Goal: Information Seeking & Learning: Learn about a topic

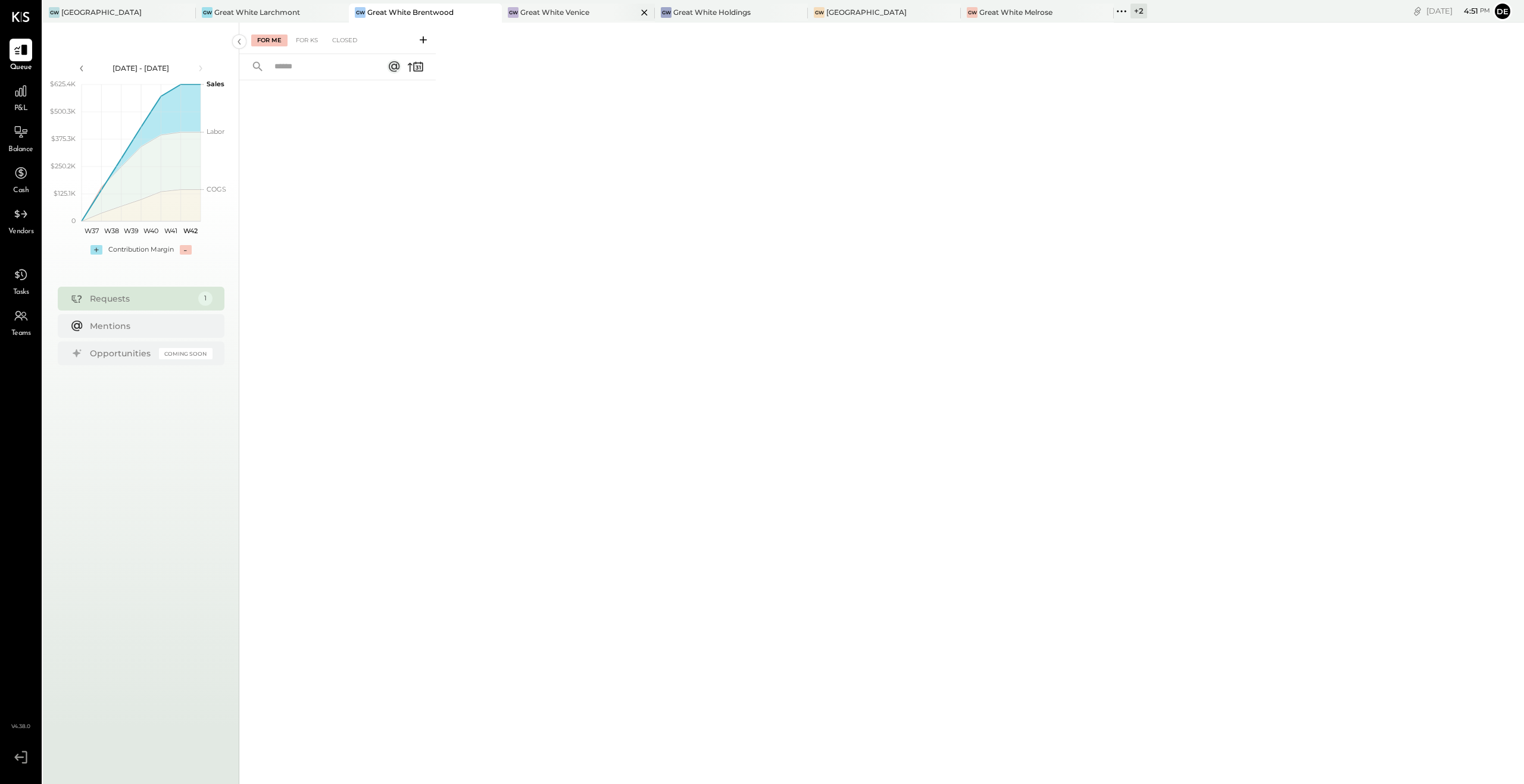
click at [585, 11] on div "Great White Venice" at bounding box center [554, 12] width 69 height 10
click at [21, 99] on div at bounding box center [21, 90] width 22 height 22
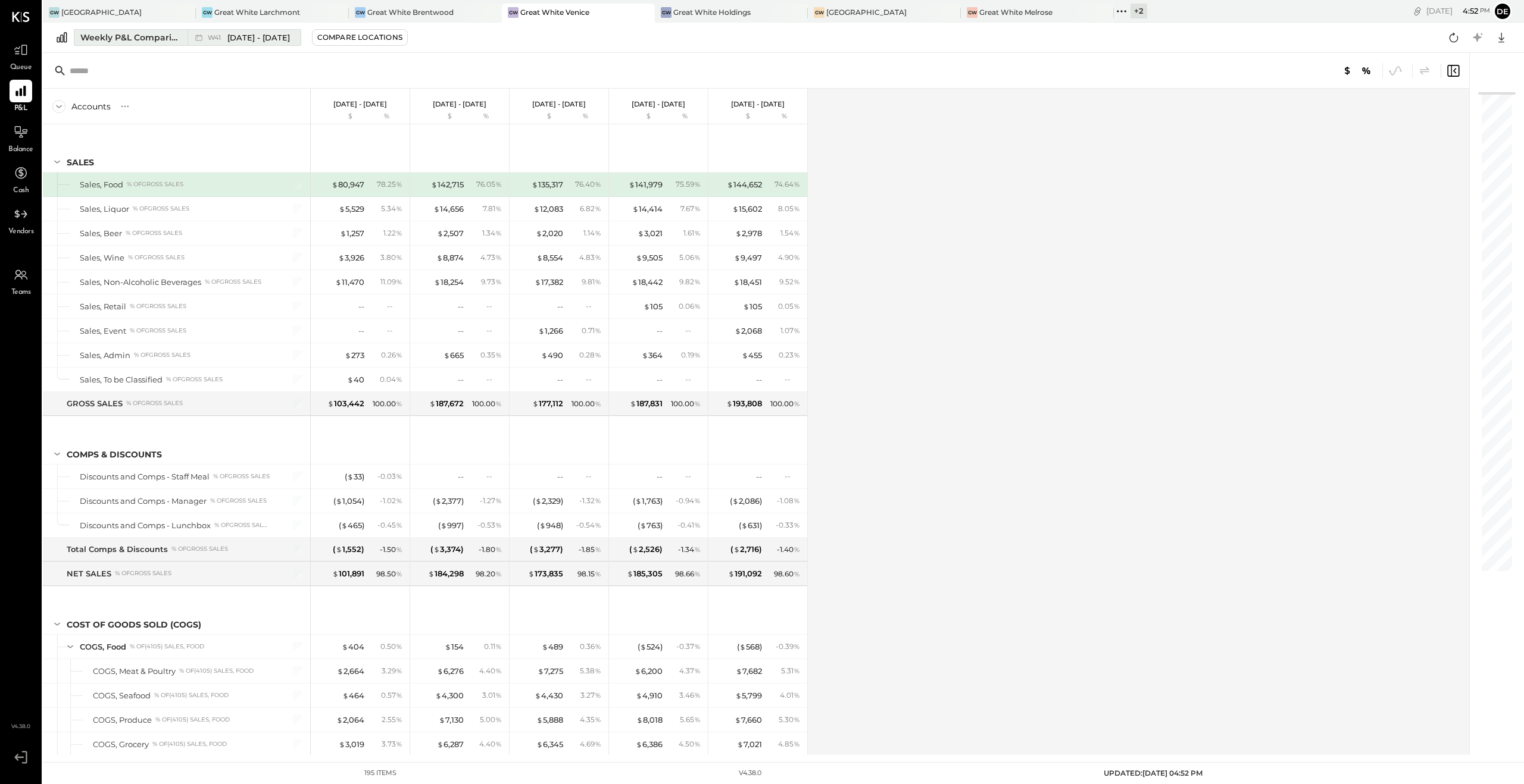
click at [151, 43] on button "Weekly P&L Comparison W41 [DATE] - [DATE]" at bounding box center [187, 37] width 227 height 17
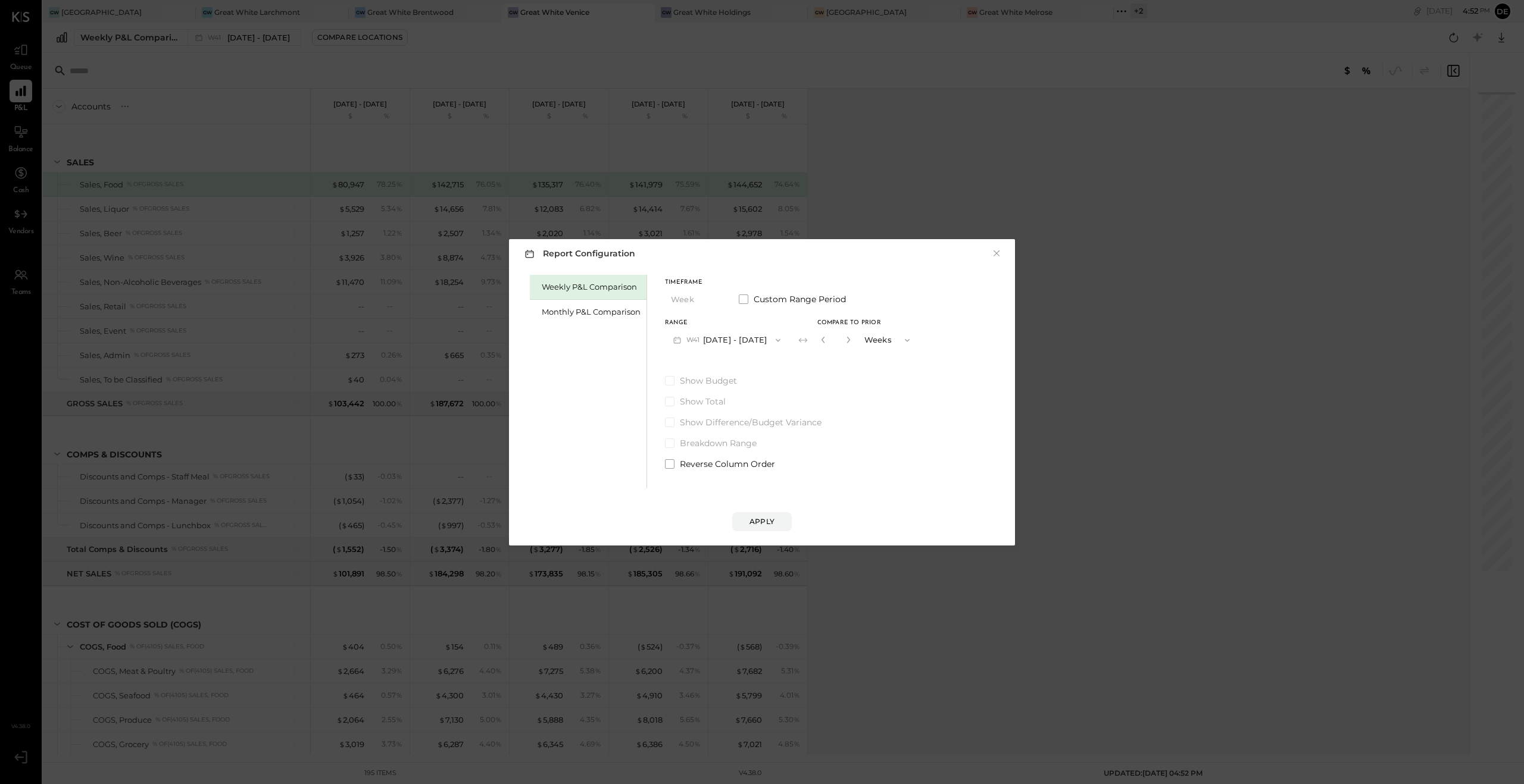
click at [730, 340] on button "W41 [DATE] - [DATE]" at bounding box center [726, 340] width 124 height 22
click at [592, 315] on div "Monthly P&L Comparison" at bounding box center [591, 312] width 99 height 11
click at [716, 340] on button "M10 [DATE] - [DATE]" at bounding box center [726, 340] width 124 height 22
click at [713, 369] on span "[DATE] - [DATE]" at bounding box center [723, 366] width 57 height 10
click at [813, 331] on div "Range M09 [DATE] - [DATE] Compare" at bounding box center [761, 335] width 194 height 31
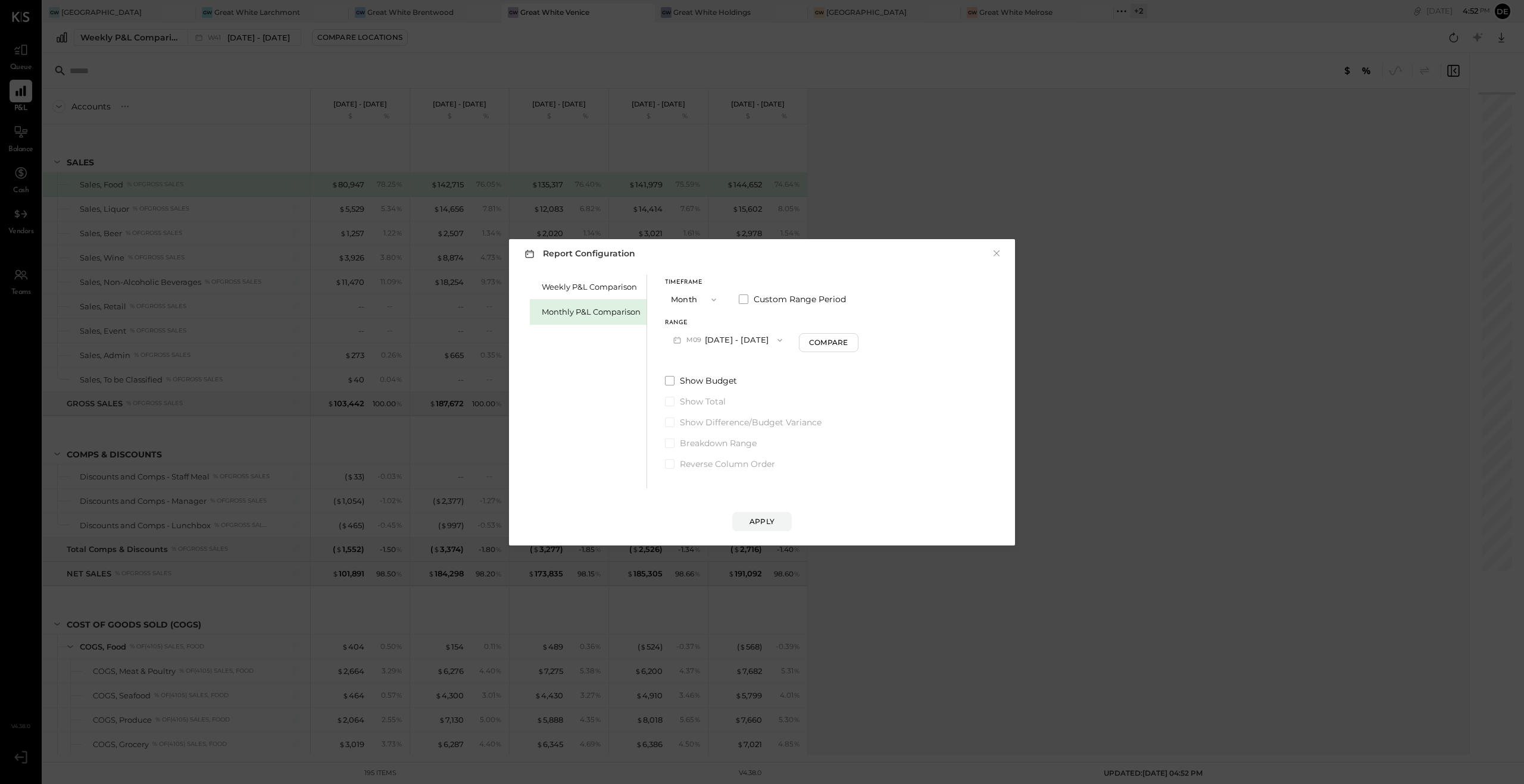
click at [823, 355] on div "Timeframe Month Custom Range Period Range M09 [DATE] - [DATE] Compare Show Budg…" at bounding box center [761, 373] width 194 height 195
click at [823, 345] on div "Compare" at bounding box center [828, 342] width 39 height 10
click at [757, 511] on div "Apply" at bounding box center [761, 510] width 482 height 43
click at [751, 526] on button "Apply" at bounding box center [761, 522] width 60 height 19
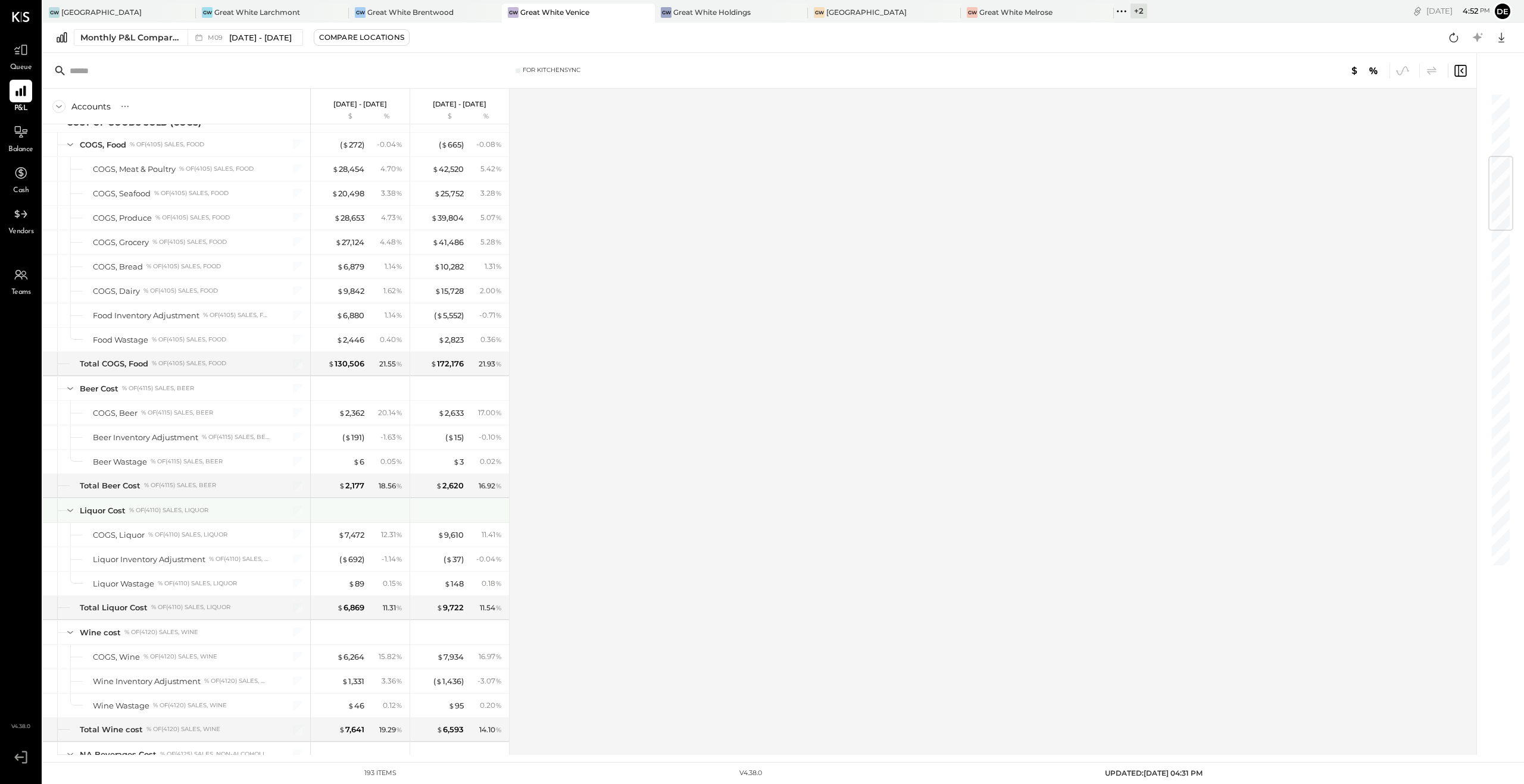
scroll to position [539, 0]
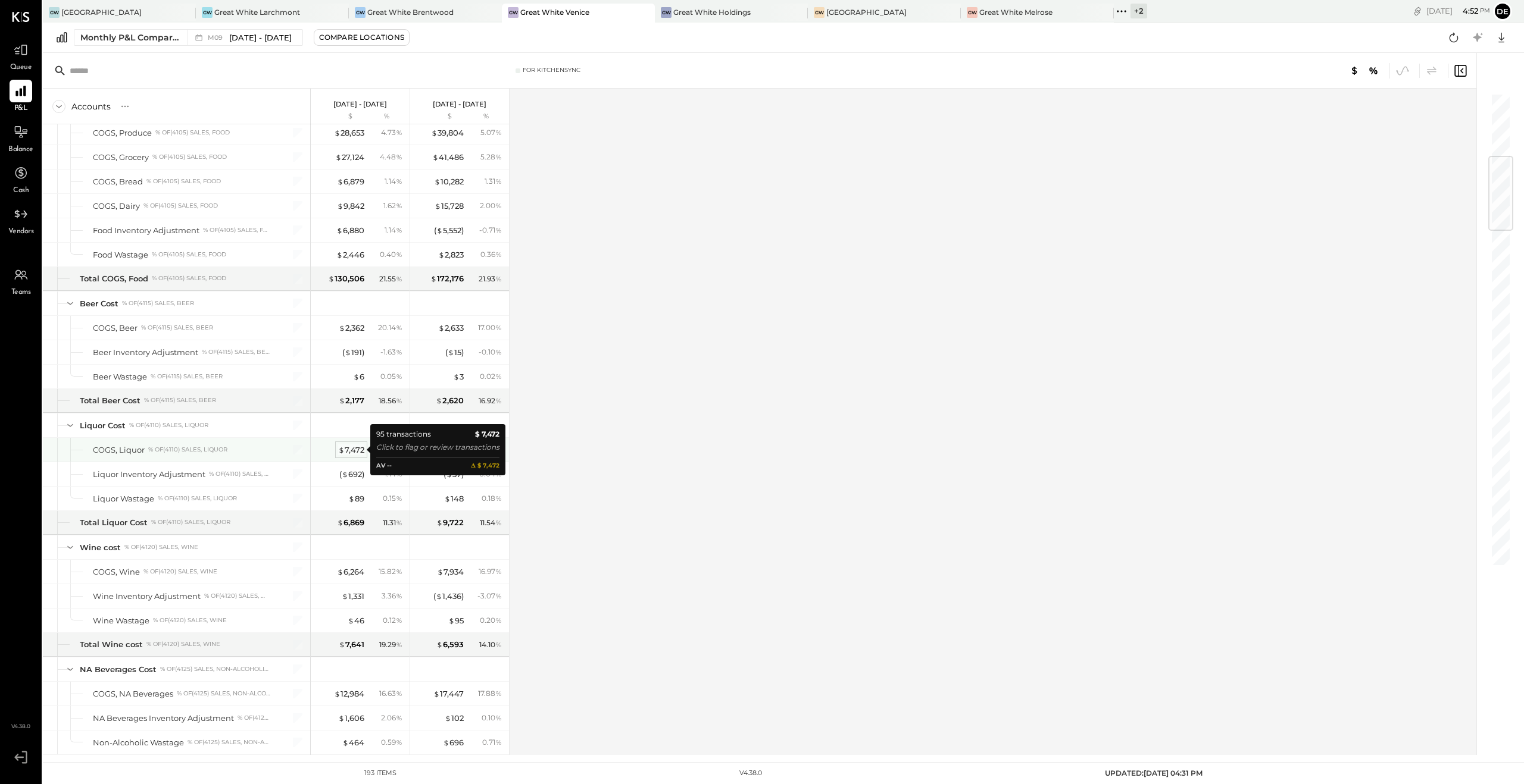
click at [354, 451] on div "$ 7,472" at bounding box center [351, 450] width 26 height 11
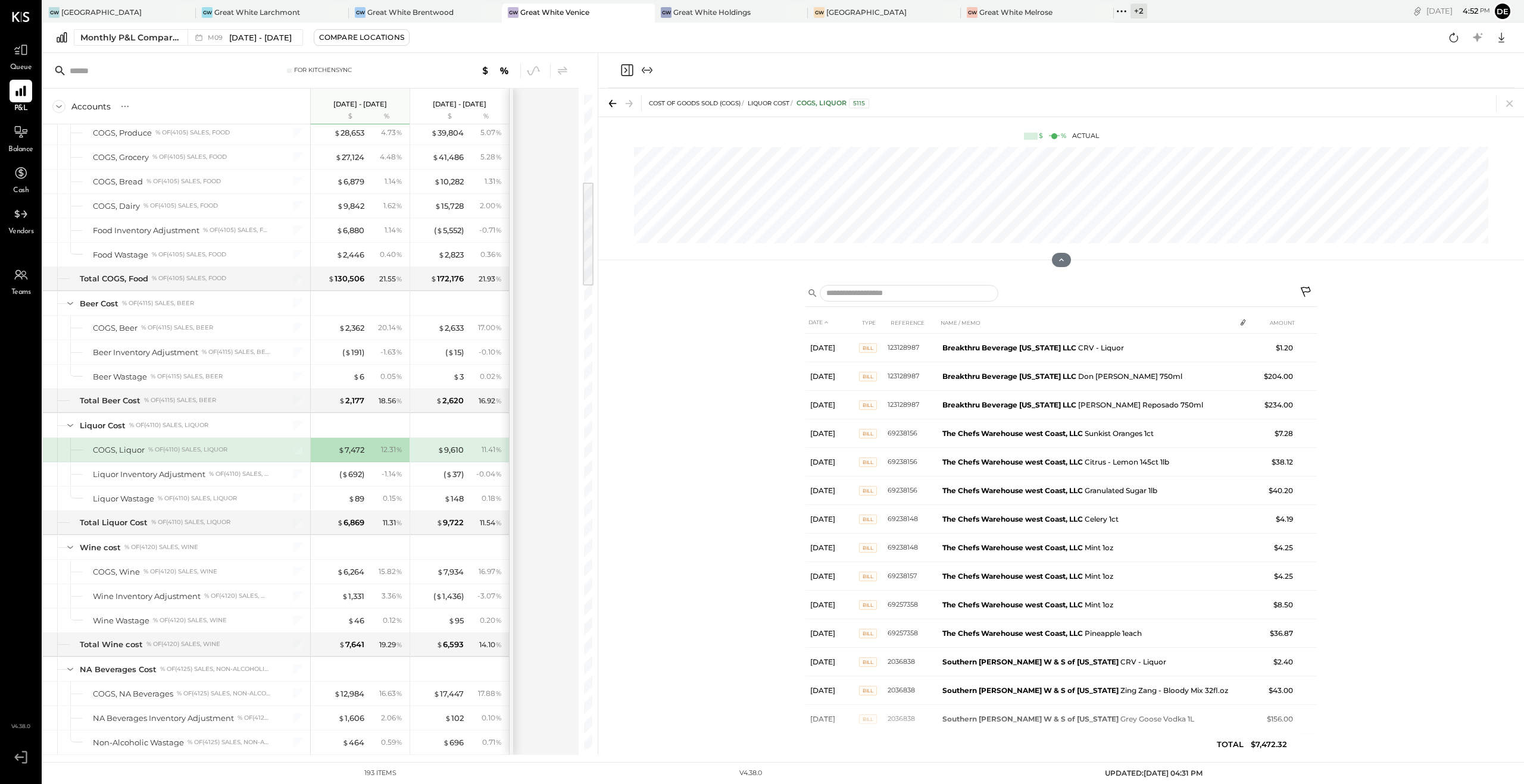
click at [1310, 290] on icon at bounding box center [1307, 294] width 14 height 14
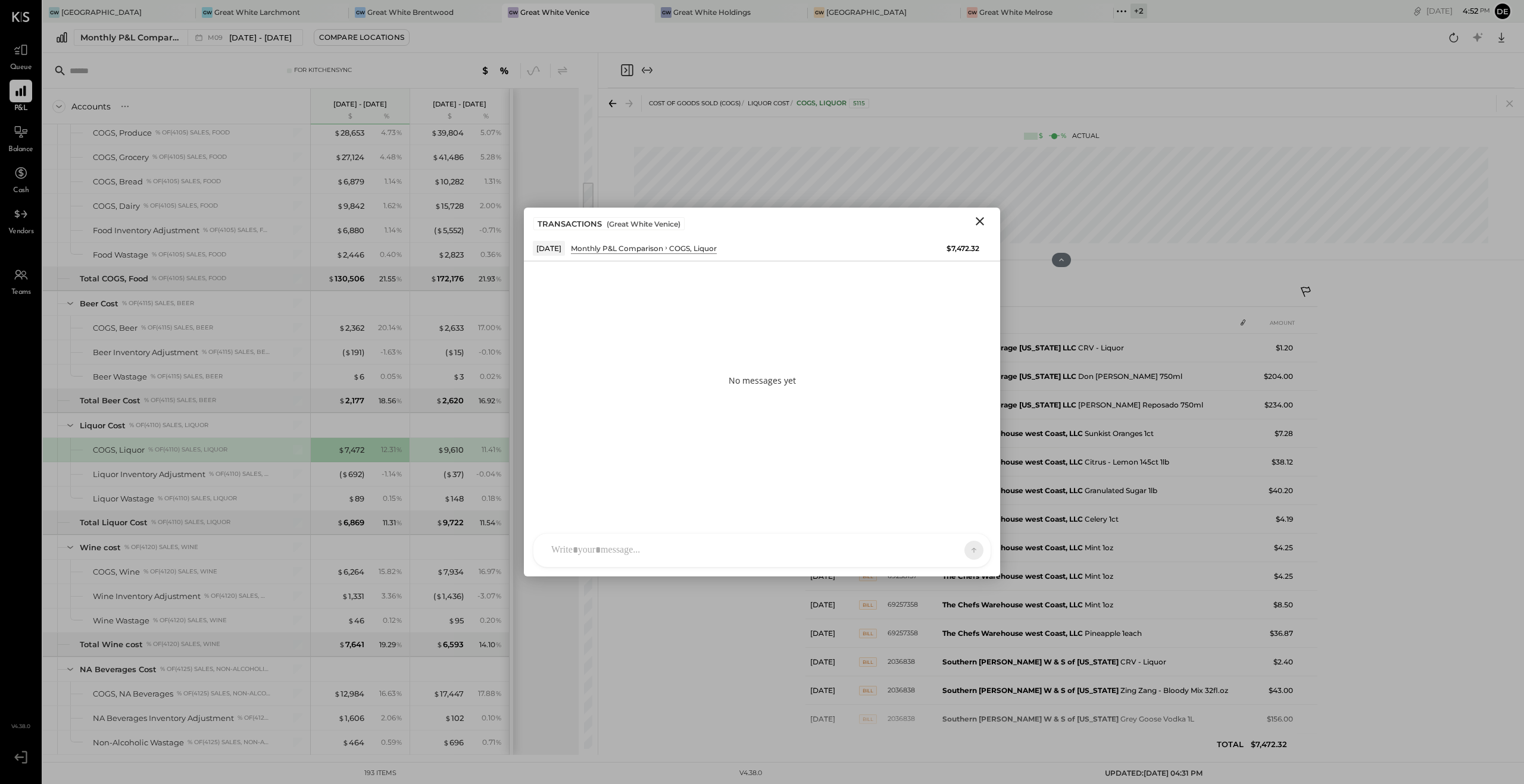
click at [581, 548] on div at bounding box center [751, 550] width 412 height 26
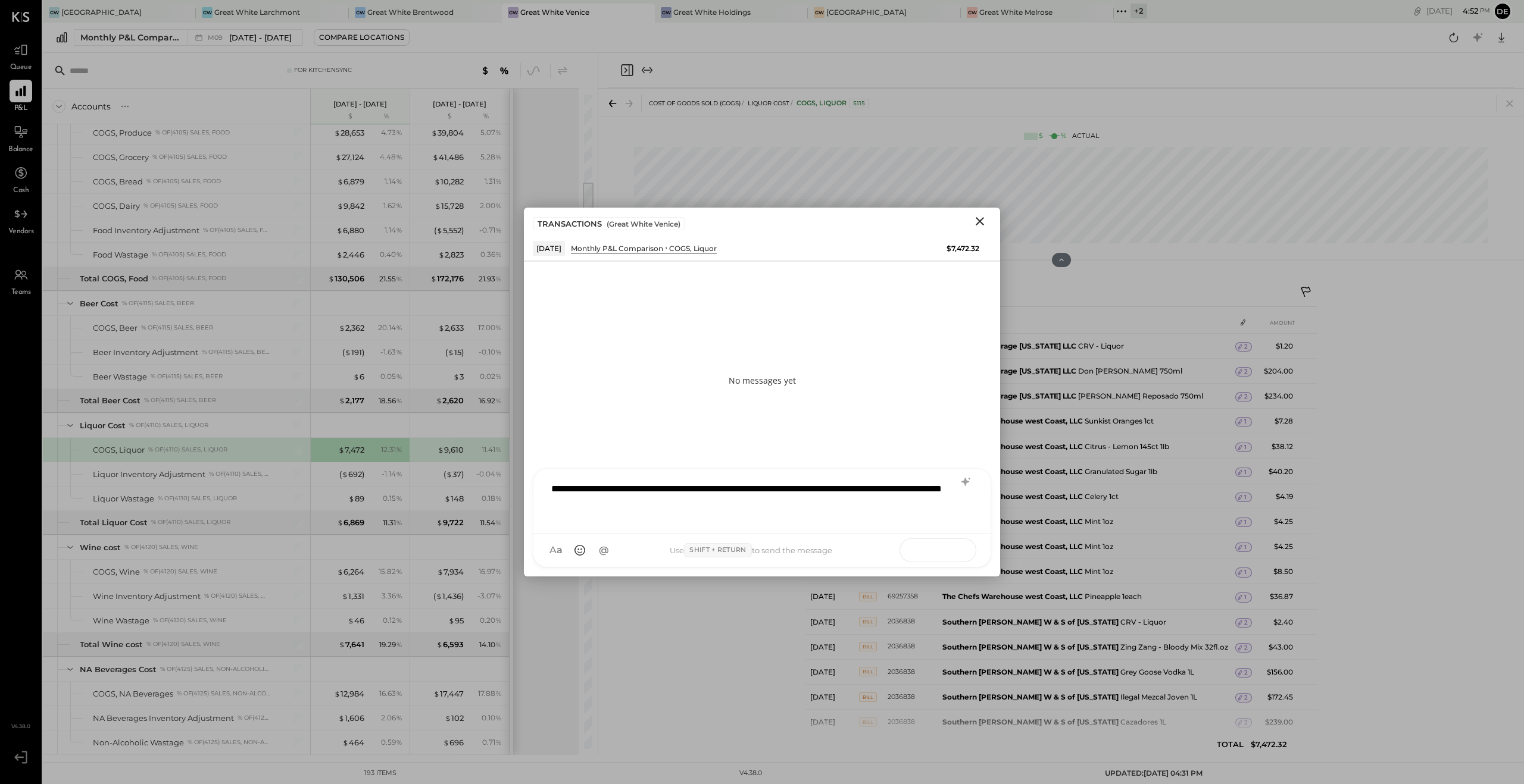
click at [959, 545] on button at bounding box center [951, 550] width 43 height 18
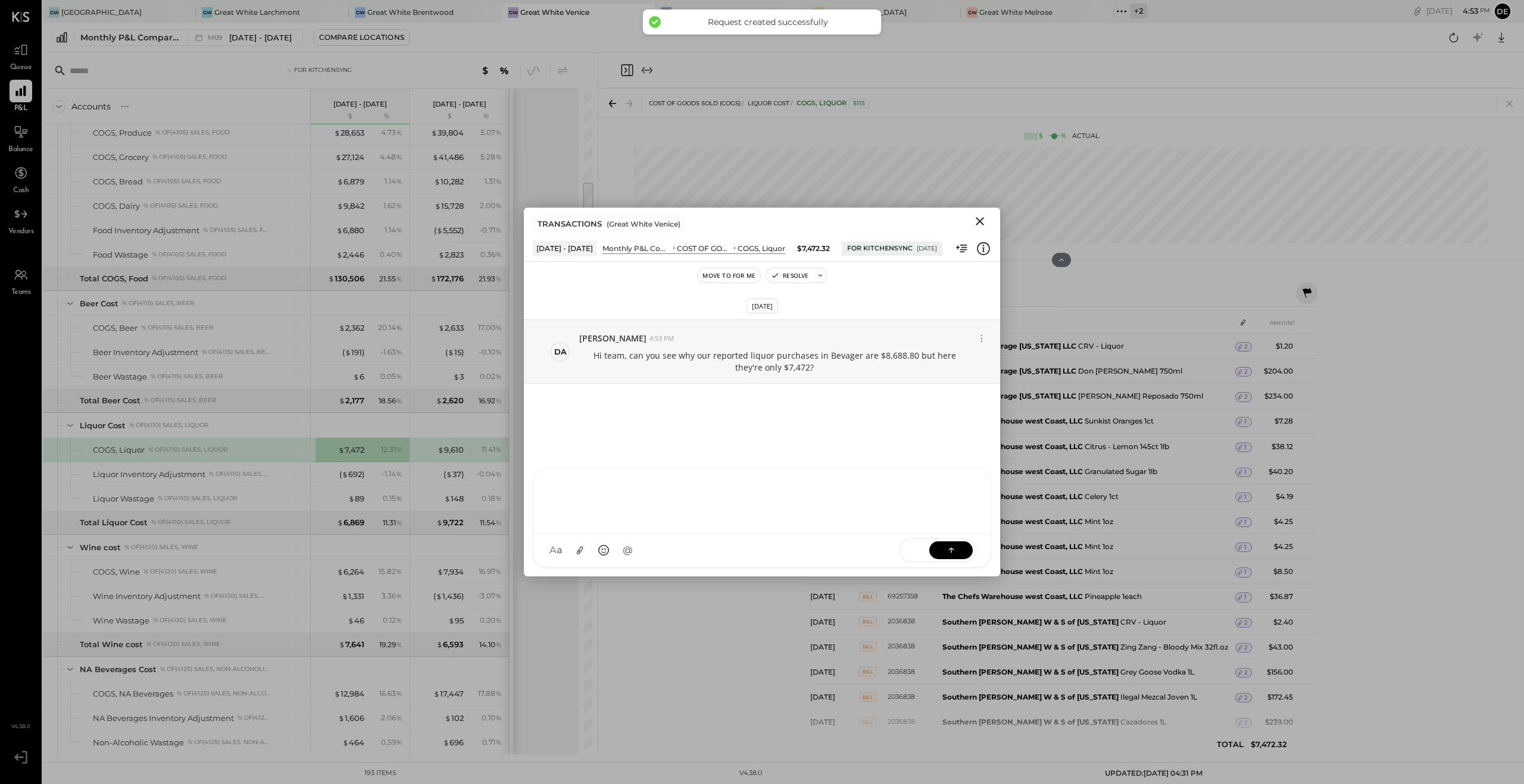
click at [624, 112] on div "COST OF GOODS SOLD (COGS) Liquor Cost COGS, Liquor 5115" at bounding box center [1061, 103] width 926 height 28
